Goal: Task Accomplishment & Management: Use online tool/utility

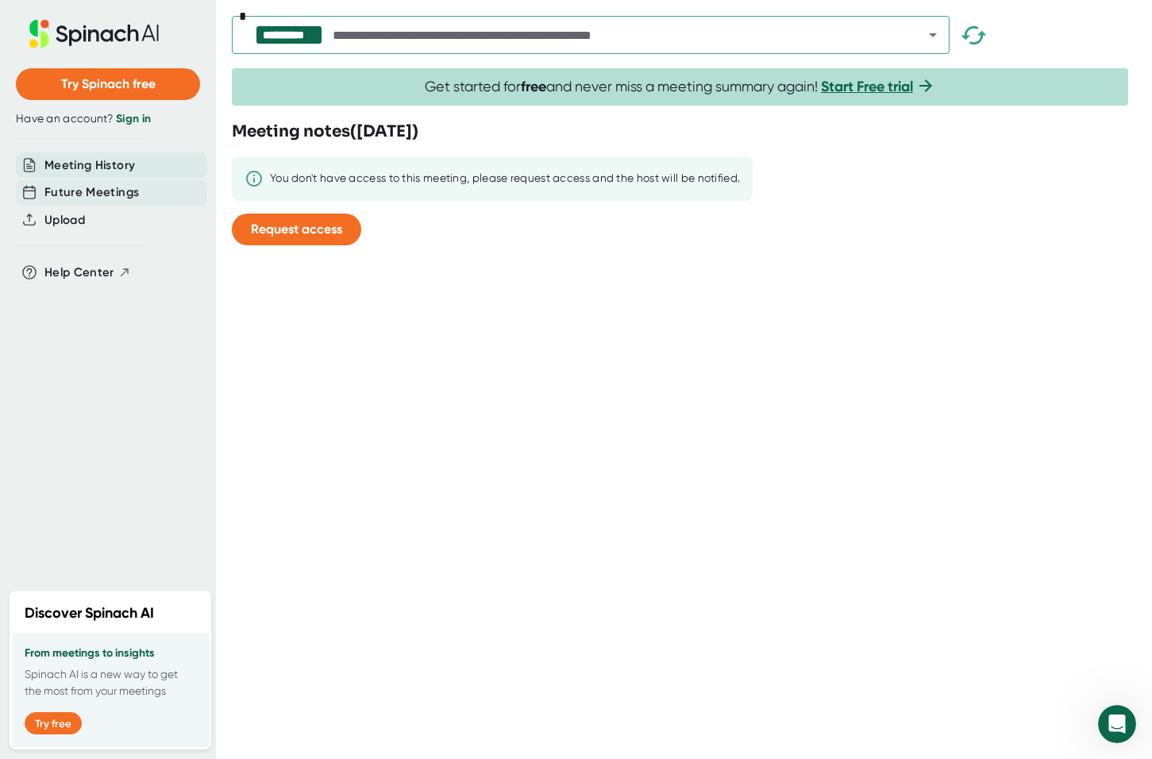
click at [75, 189] on span "Future Meetings" at bounding box center [91, 192] width 94 height 18
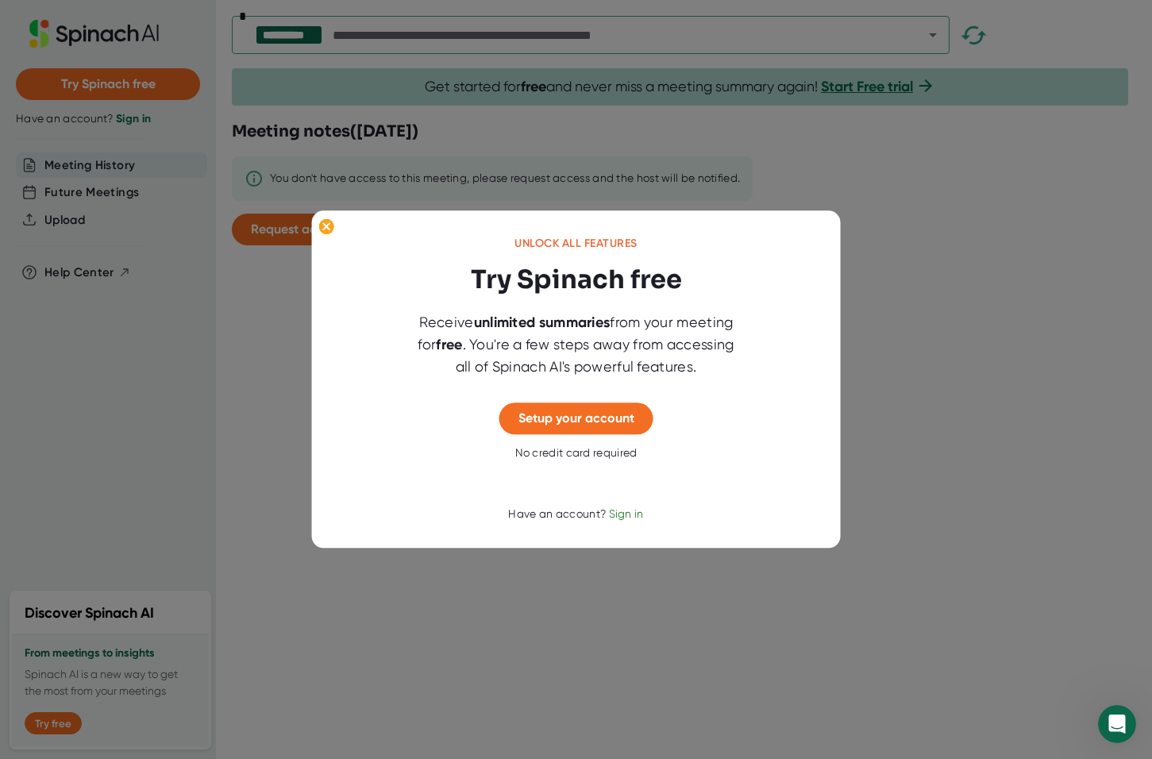
click at [75, 212] on div at bounding box center [576, 379] width 1152 height 759
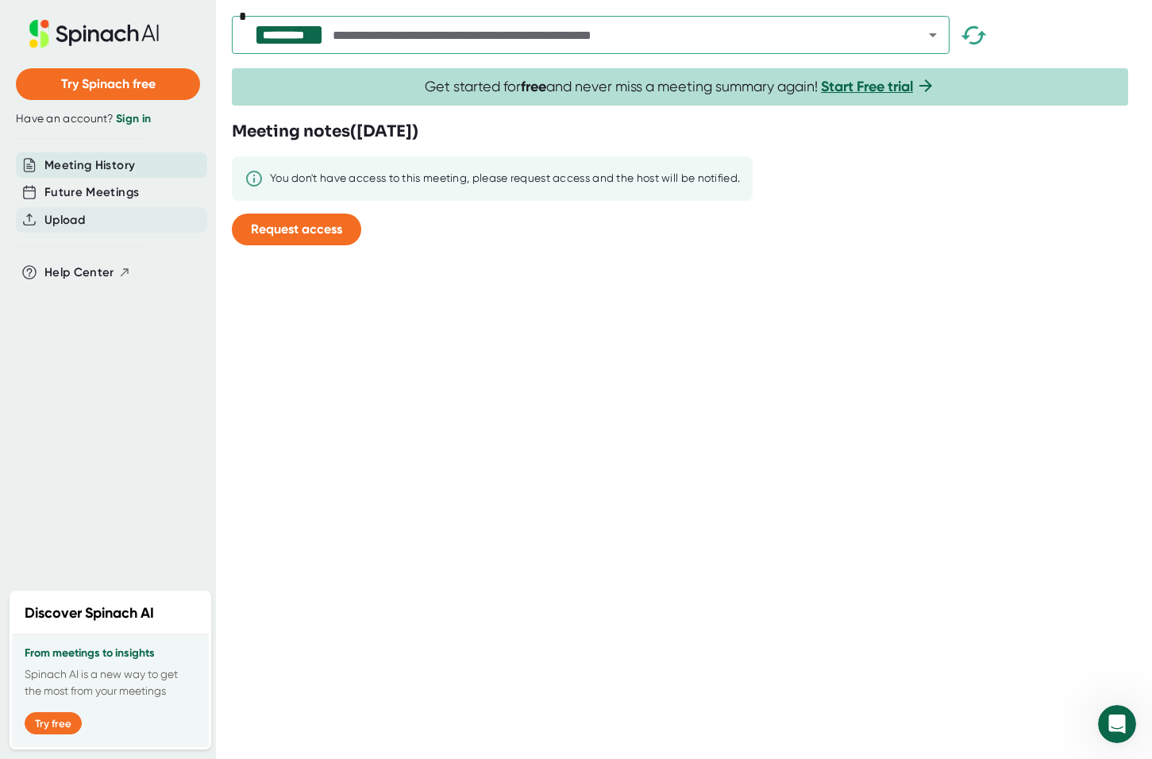
click at [20, 231] on div "Upload" at bounding box center [111, 220] width 191 height 26
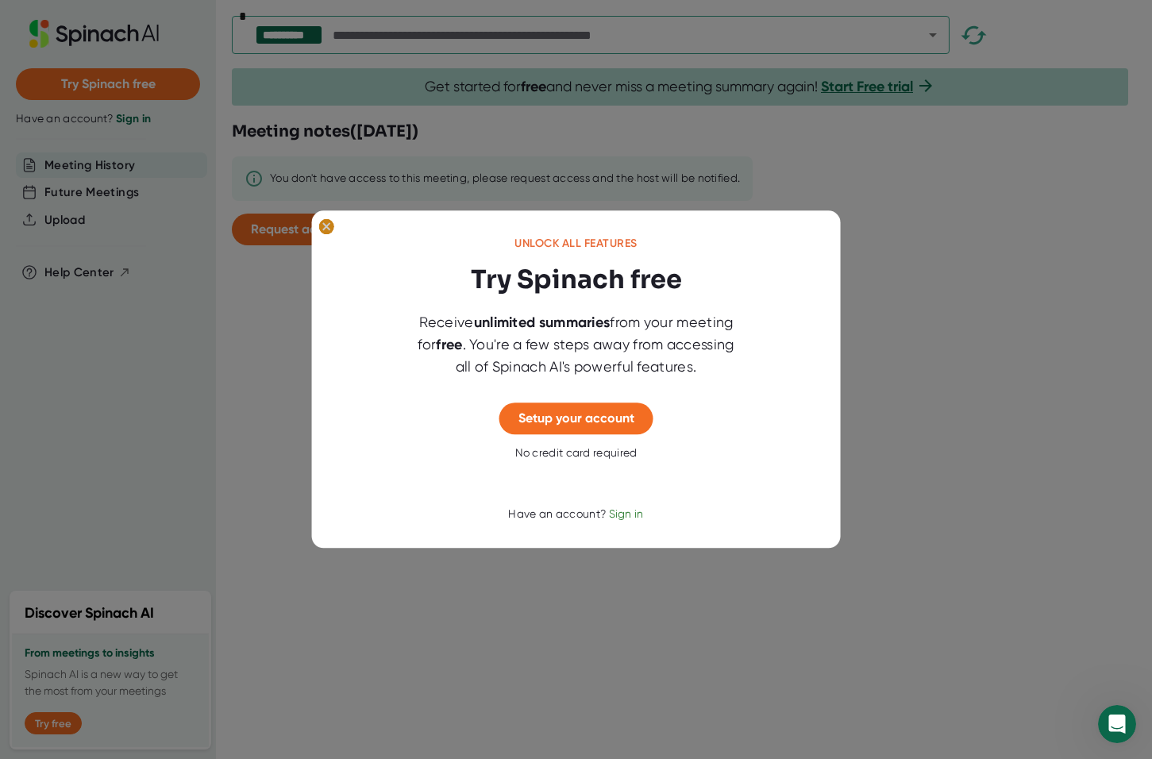
click at [326, 225] on icon at bounding box center [325, 226] width 7 height 7
